Goal: Transaction & Acquisition: Purchase product/service

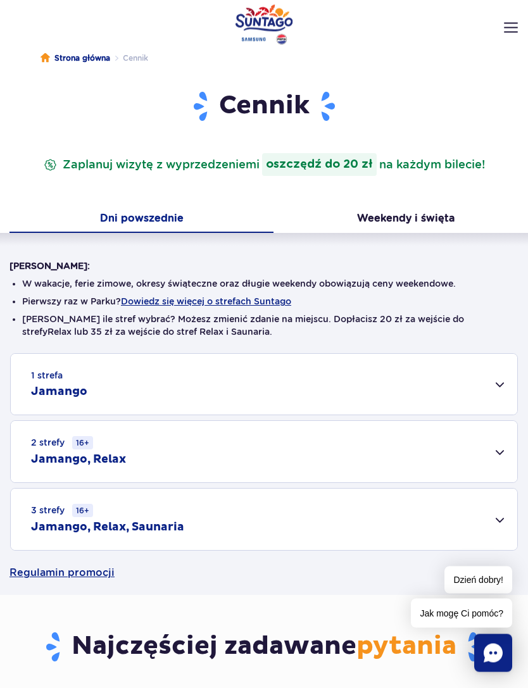
scroll to position [40, 0]
click at [495, 391] on div "1 strefa Jamango" at bounding box center [264, 384] width 506 height 61
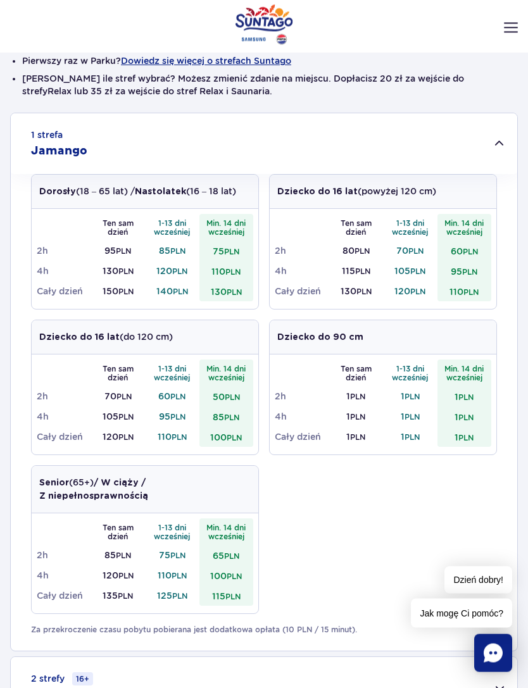
scroll to position [281, 0]
click at [473, 292] on small "PLN" at bounding box center [470, 291] width 15 height 9
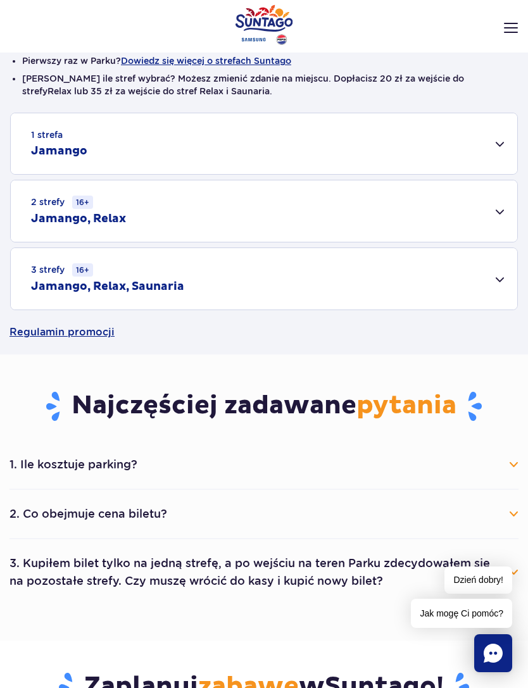
click at [505, 145] on div "1 strefa Jamango" at bounding box center [264, 143] width 506 height 61
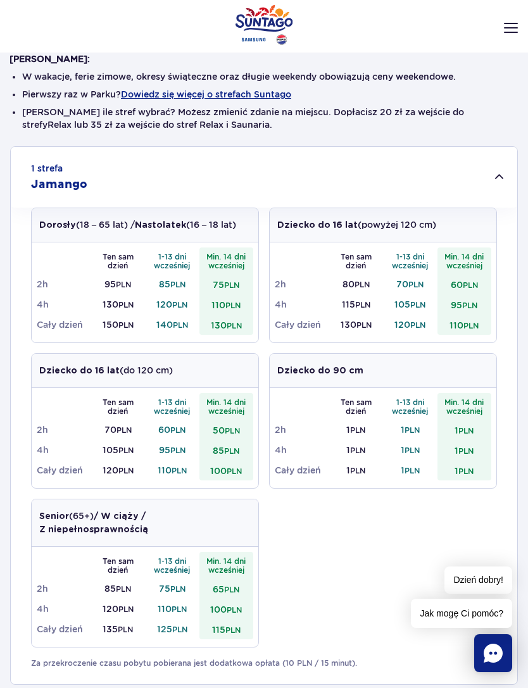
scroll to position [0, 0]
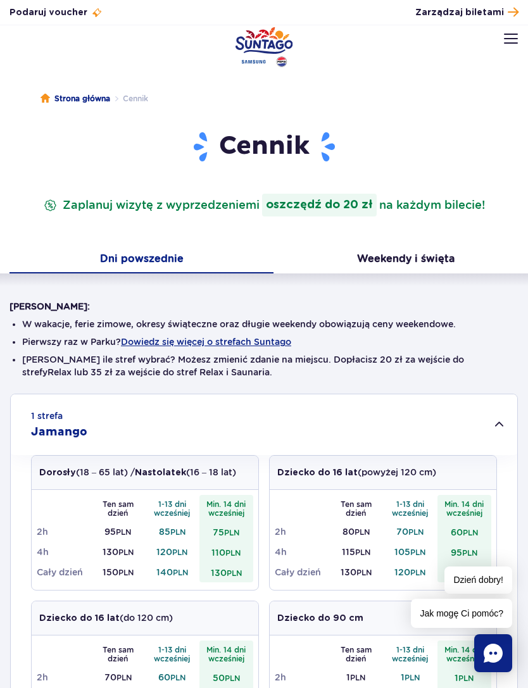
click at [527, 226] on div "Cennik Zaplanuj wizytę z wyprzedzeniem i oszczędź do 20 zł na każdym bilecie!" at bounding box center [264, 188] width 528 height 116
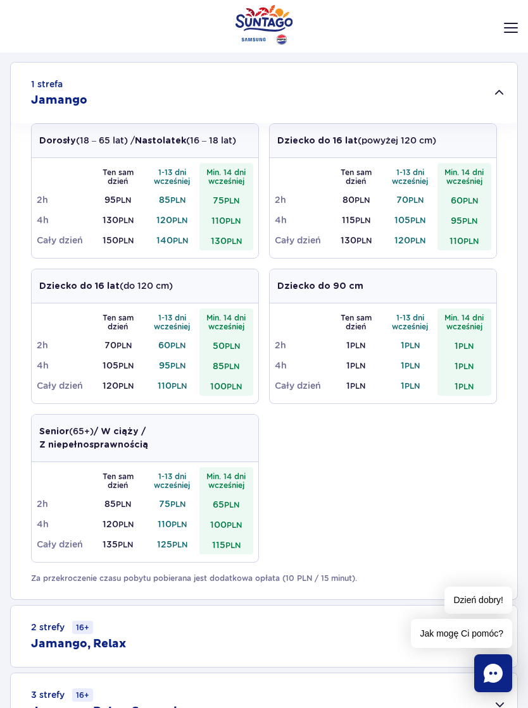
scroll to position [330, 0]
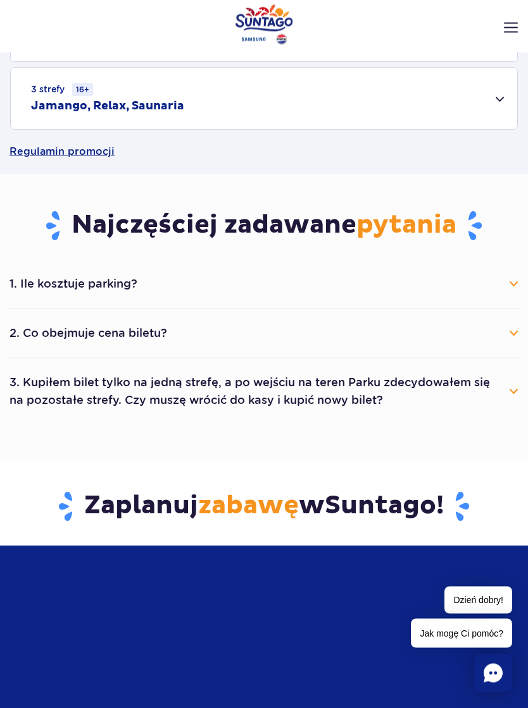
click at [502, 287] on button "1. Ile kosztuje parking?" at bounding box center [263, 285] width 509 height 28
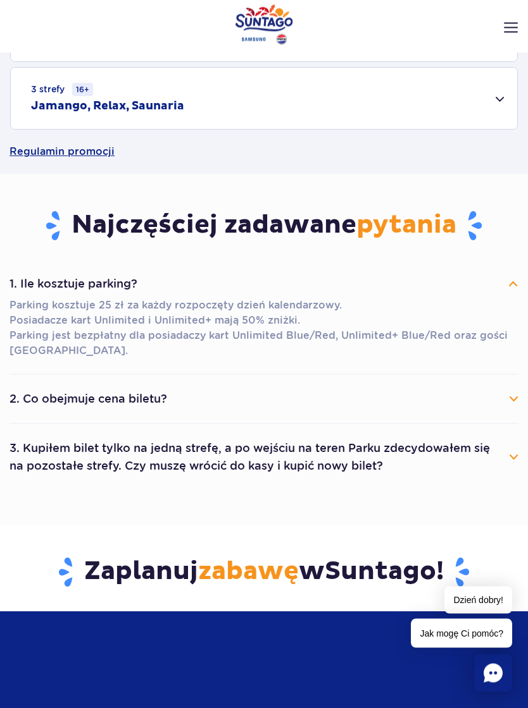
scroll to position [937, 0]
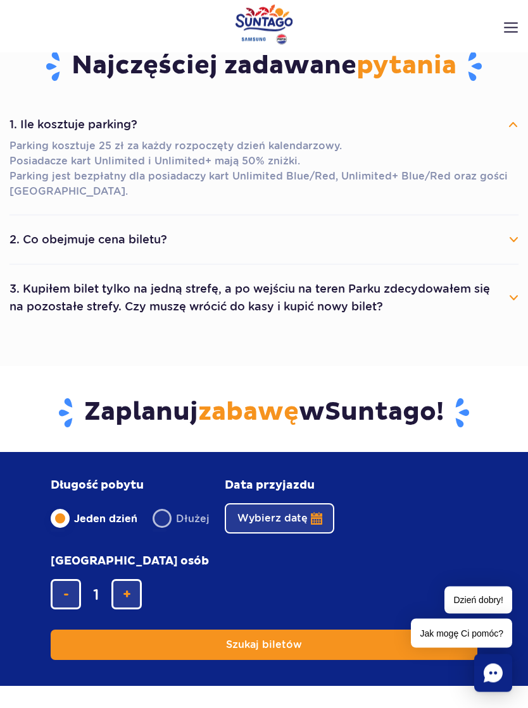
click at [509, 239] on button "2. Co obejmuje cena biletu?" at bounding box center [263, 240] width 509 height 28
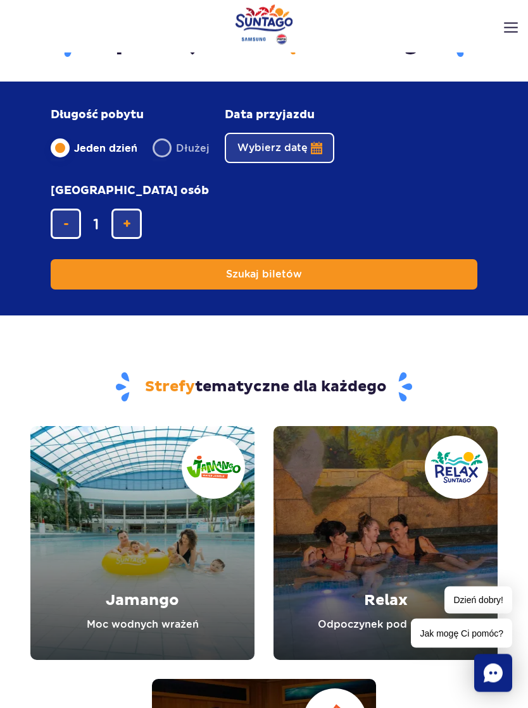
scroll to position [1514, 0]
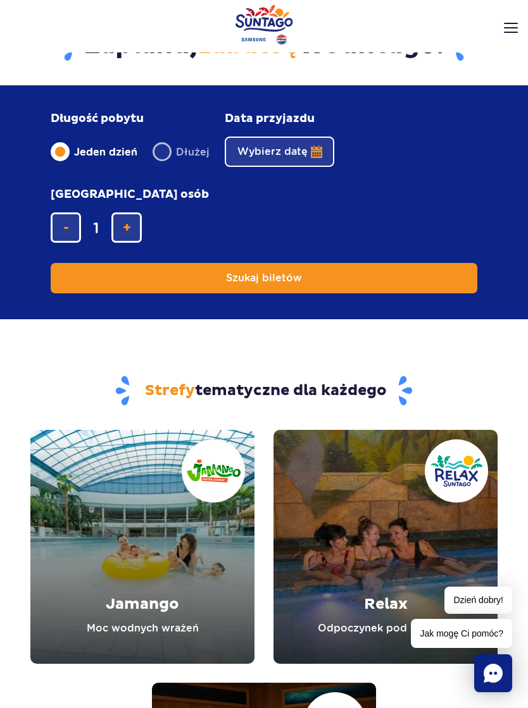
click at [273, 147] on button "Wybierz datę" at bounding box center [279, 152] width 109 height 30
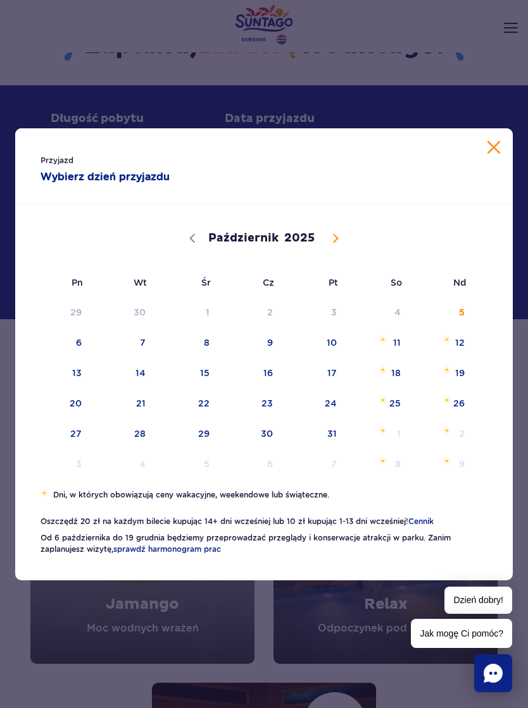
click at [338, 243] on icon at bounding box center [335, 238] width 9 height 9
select select "10"
click at [341, 352] on span "7" at bounding box center [315, 342] width 64 height 29
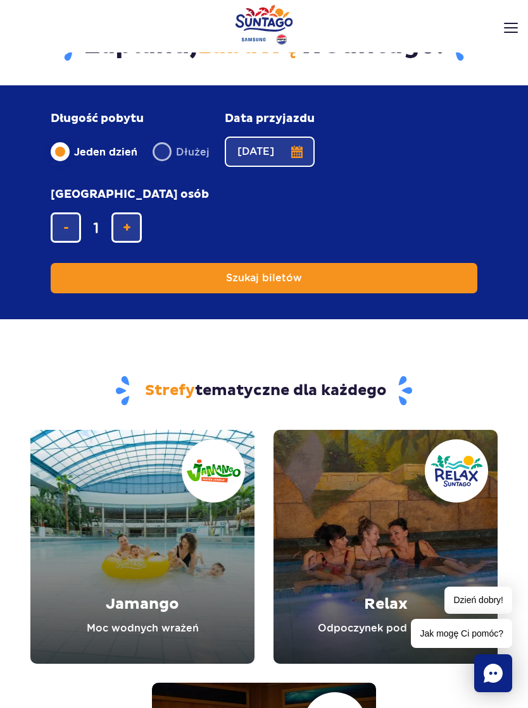
click at [130, 228] on span "dodaj bilet" at bounding box center [127, 228] width 8 height 0
type input "3"
click at [403, 286] on form "Długość pobytu długość pobytu w głównej treści Jeden dzień Dłużej Data przyjazd…" at bounding box center [263, 202] width 467 height 233
click at [412, 273] on button "Szukaj biletów" at bounding box center [264, 278] width 426 height 30
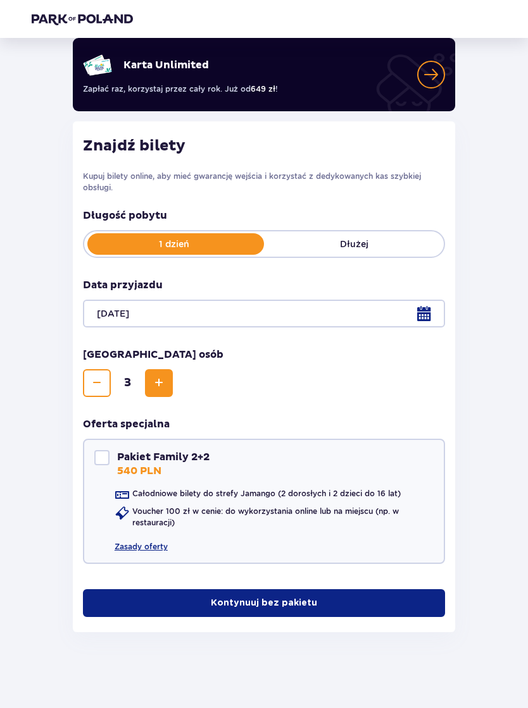
click at [275, 603] on p "Kontynuuj bez pakietu" at bounding box center [264, 603] width 106 height 13
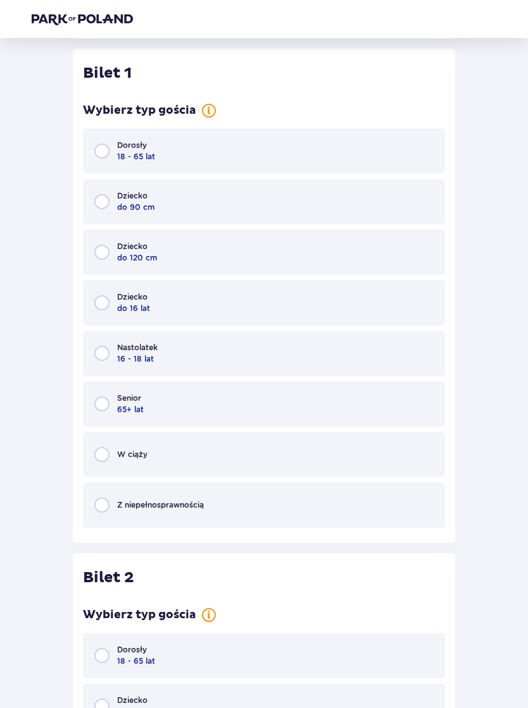
scroll to position [679, 0]
click at [99, 158] on input "radio" at bounding box center [101, 150] width 15 height 15
radio input "true"
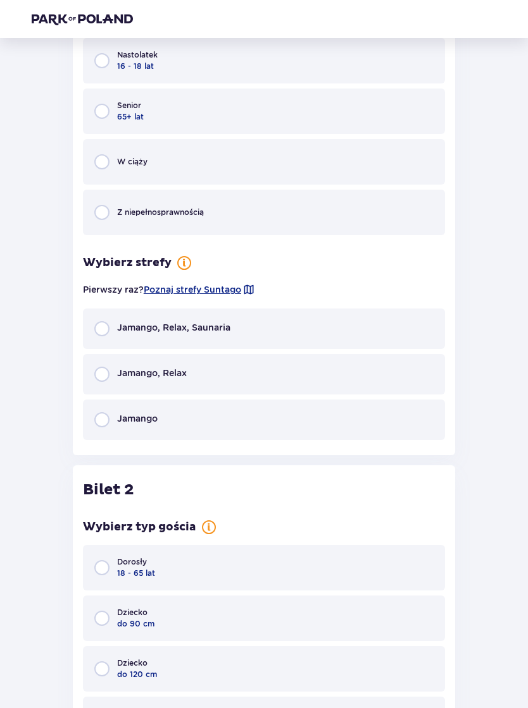
scroll to position [972, 0]
click at [105, 419] on input "radio" at bounding box center [101, 419] width 15 height 15
radio input "true"
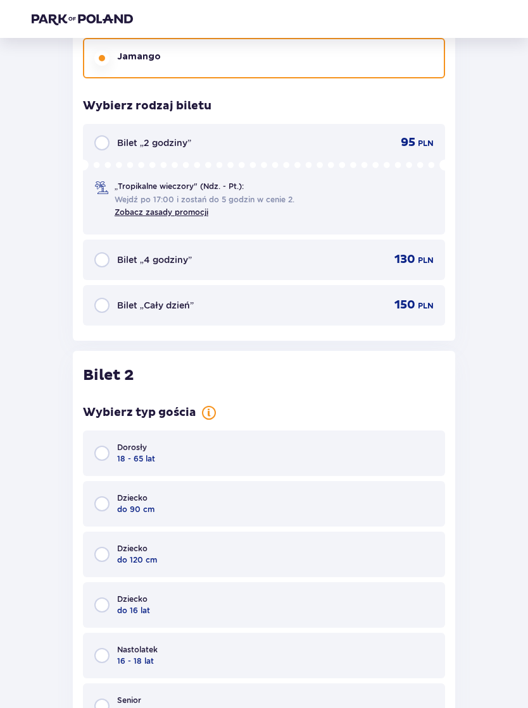
scroll to position [1326, 0]
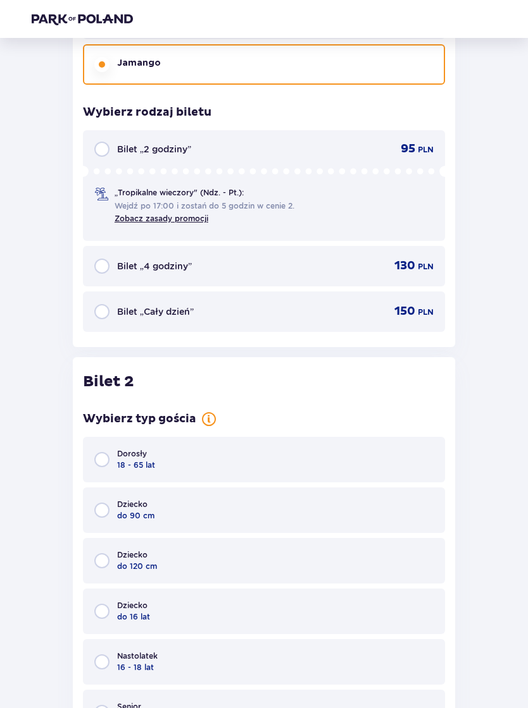
click at [102, 312] on input "radio" at bounding box center [101, 312] width 15 height 15
radio input "true"
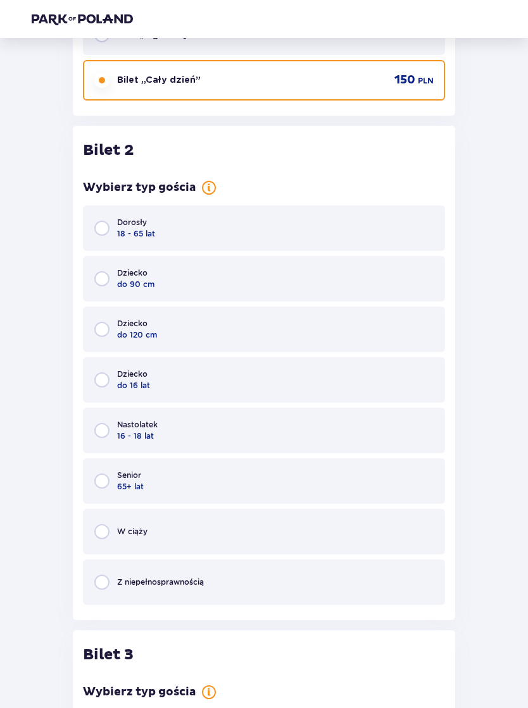
scroll to position [1633, 0]
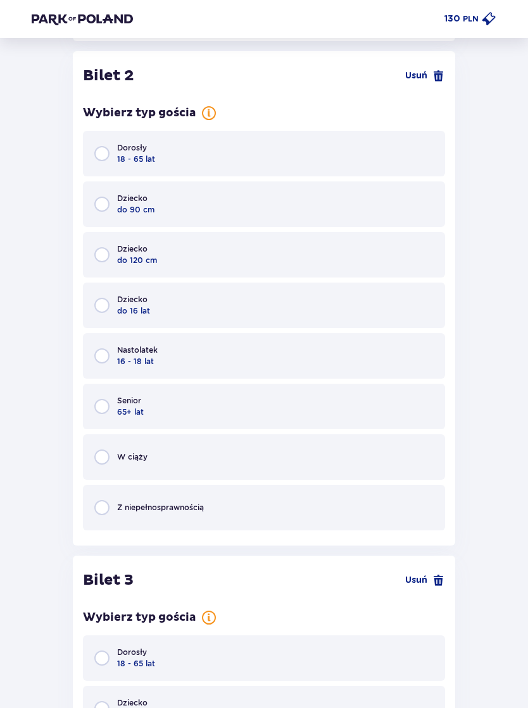
click at [103, 152] on input "radio" at bounding box center [101, 153] width 15 height 15
radio input "true"
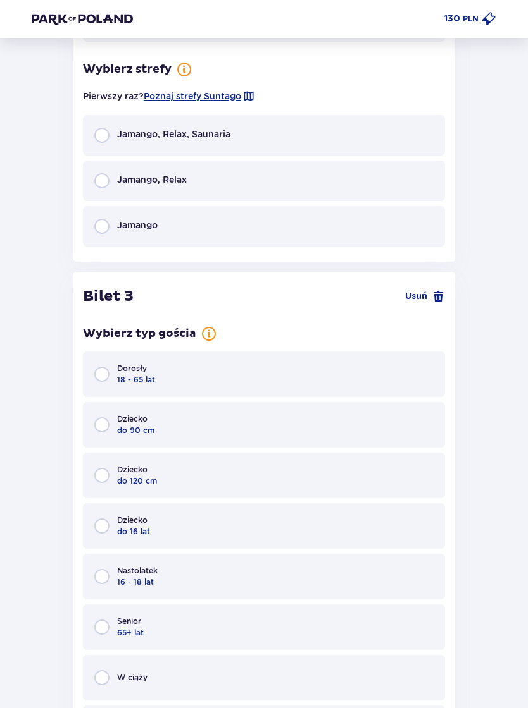
scroll to position [2133, 0]
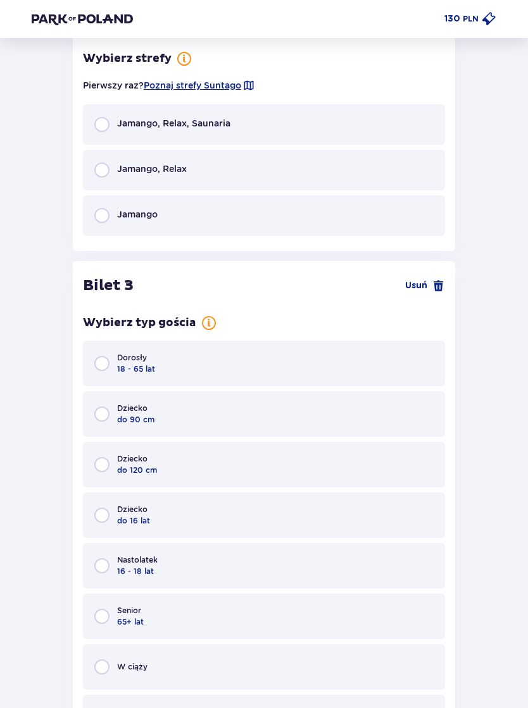
click at [97, 216] on input "radio" at bounding box center [101, 215] width 15 height 15
radio input "true"
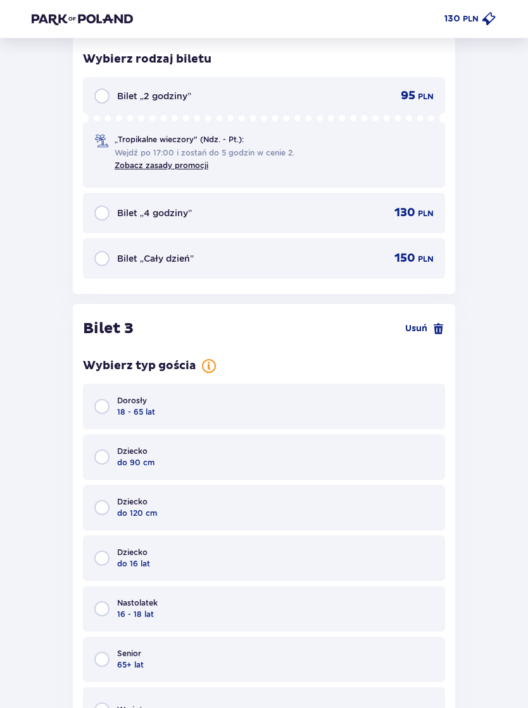
scroll to position [2338, 0]
click at [101, 256] on input "radio" at bounding box center [101, 257] width 15 height 15
radio input "true"
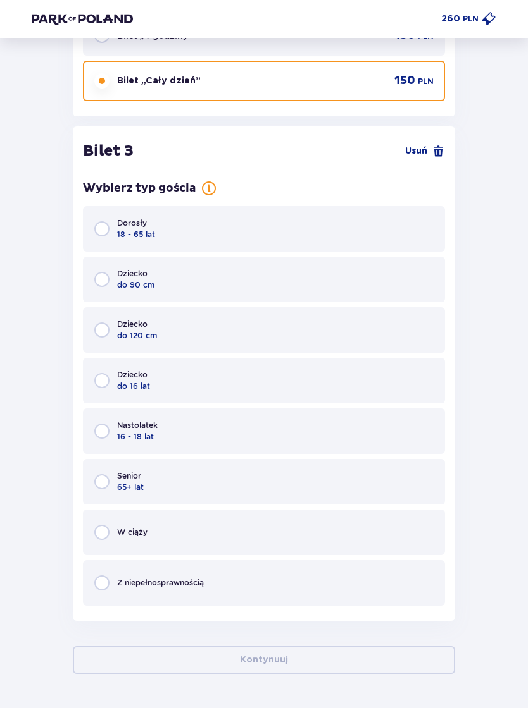
scroll to position [2532, 0]
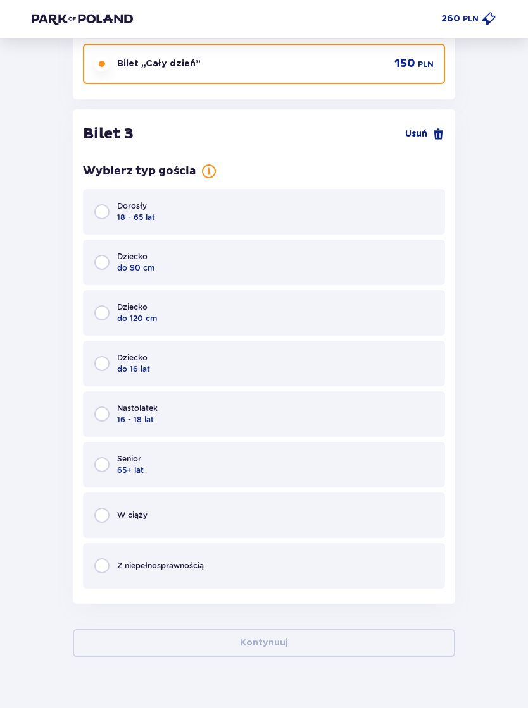
click at [102, 359] on input "radio" at bounding box center [101, 363] width 15 height 15
radio input "true"
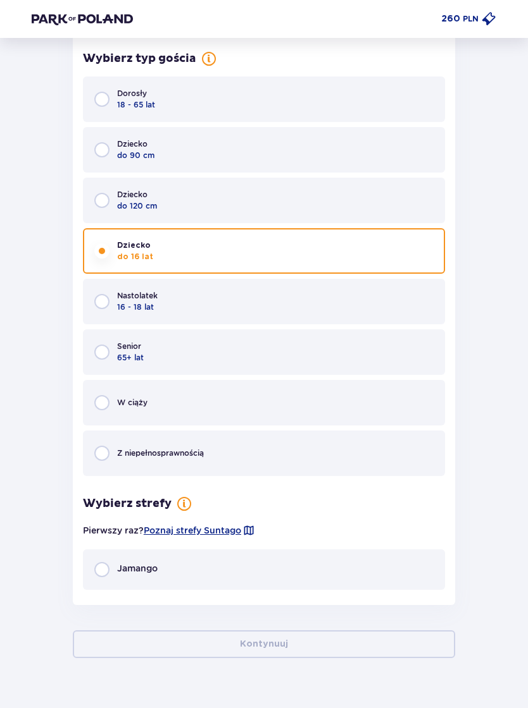
scroll to position [2646, 0]
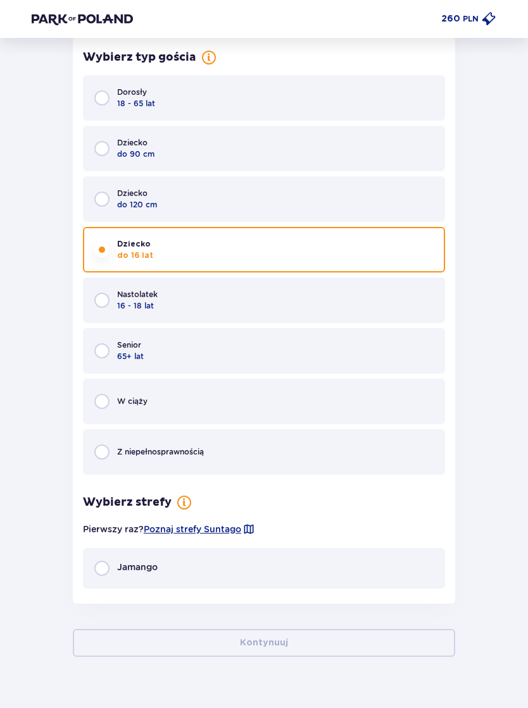
click at [108, 563] on input "radio" at bounding box center [101, 568] width 15 height 15
radio input "true"
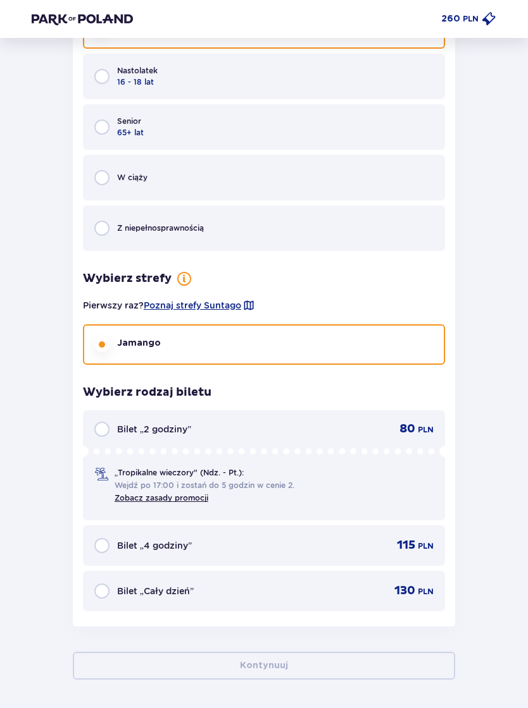
scroll to position [2890, 0]
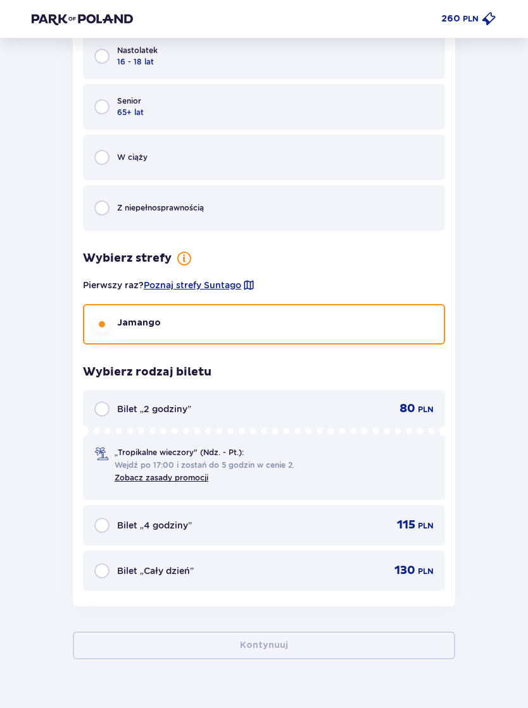
click at [100, 564] on input "radio" at bounding box center [101, 571] width 15 height 15
radio input "true"
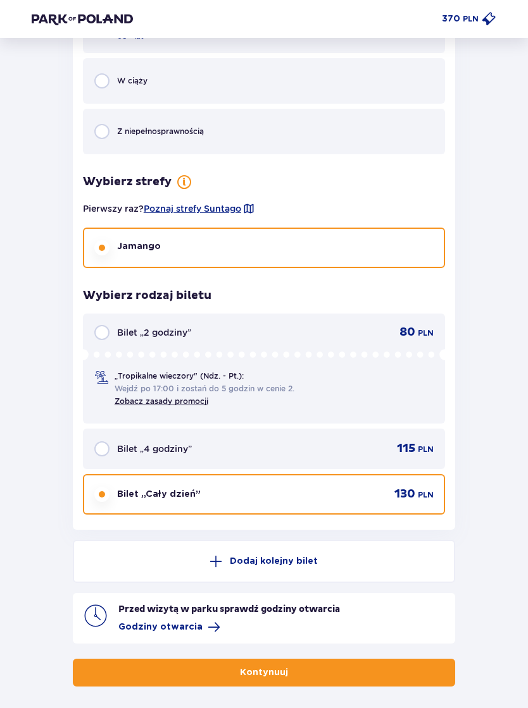
scroll to position [2994, 0]
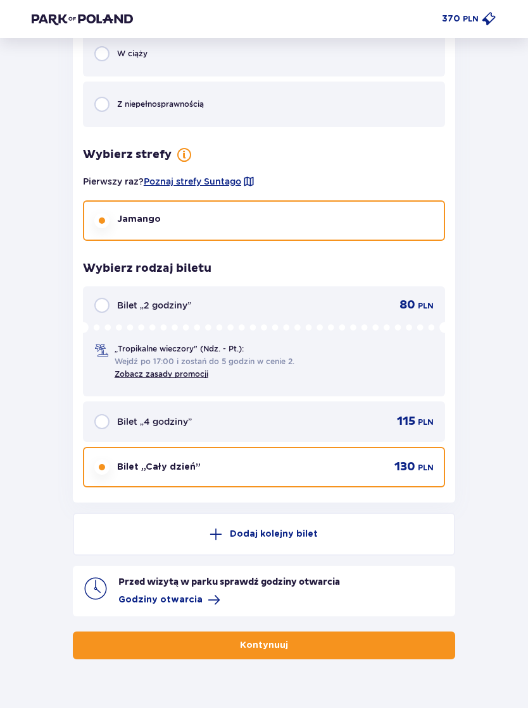
click at [206, 632] on button "Kontynuuj" at bounding box center [264, 646] width 382 height 28
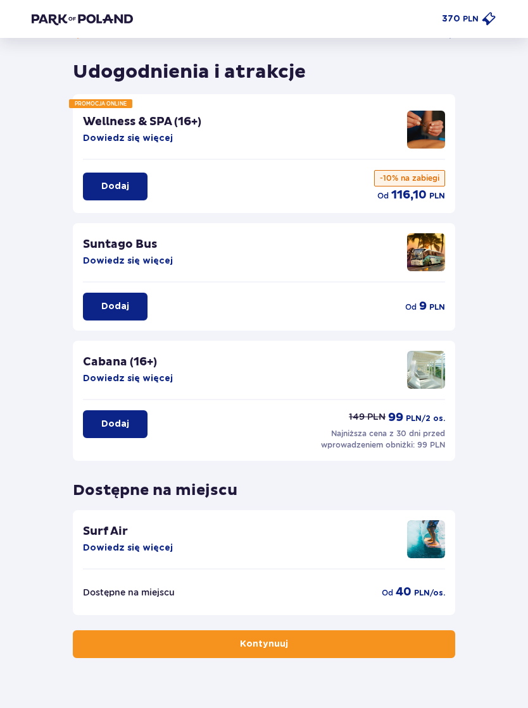
scroll to position [35, 0]
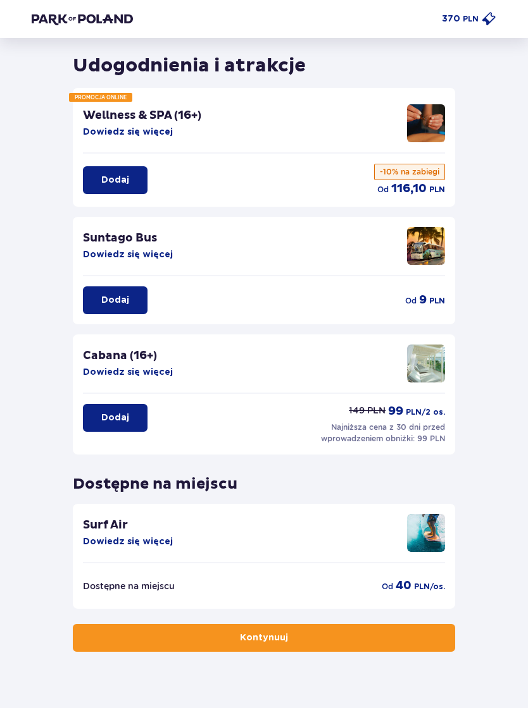
click at [151, 634] on button "Kontynuuj" at bounding box center [264, 638] width 382 height 28
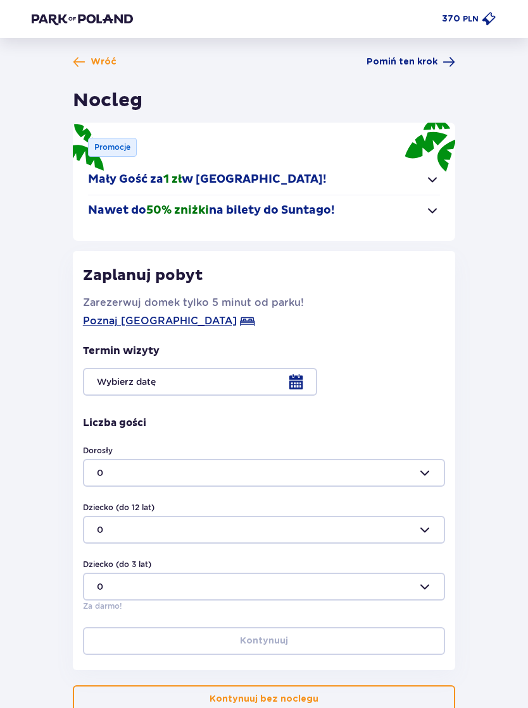
click at [436, 175] on span "button" at bounding box center [431, 179] width 15 height 15
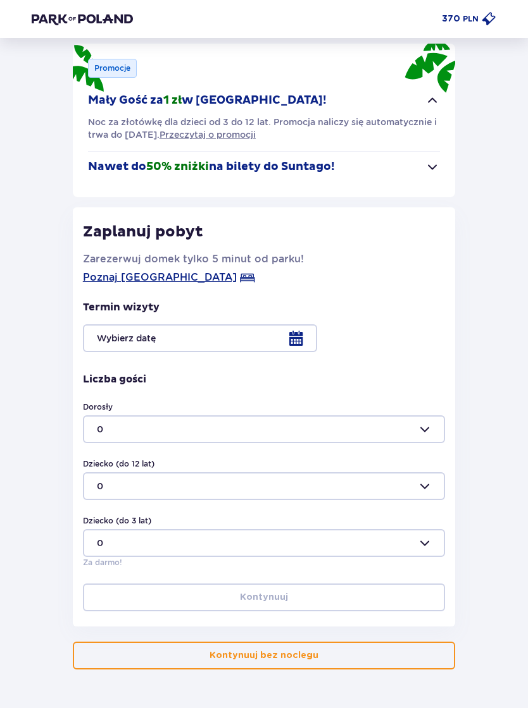
scroll to position [97, 0]
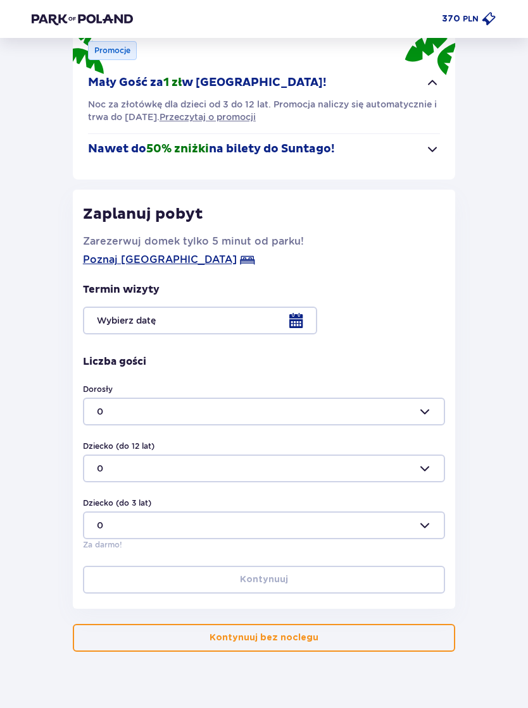
click at [131, 637] on button "Kontynuuj bez noclegu" at bounding box center [264, 638] width 382 height 28
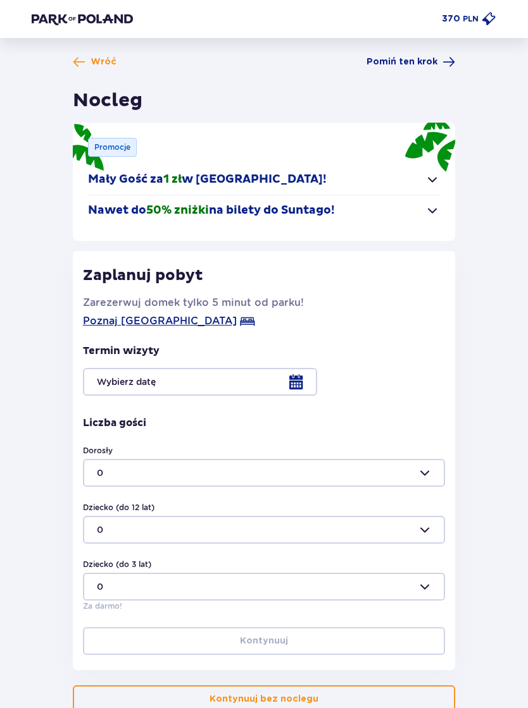
scroll to position [81, 0]
